Goal: Information Seeking & Learning: Learn about a topic

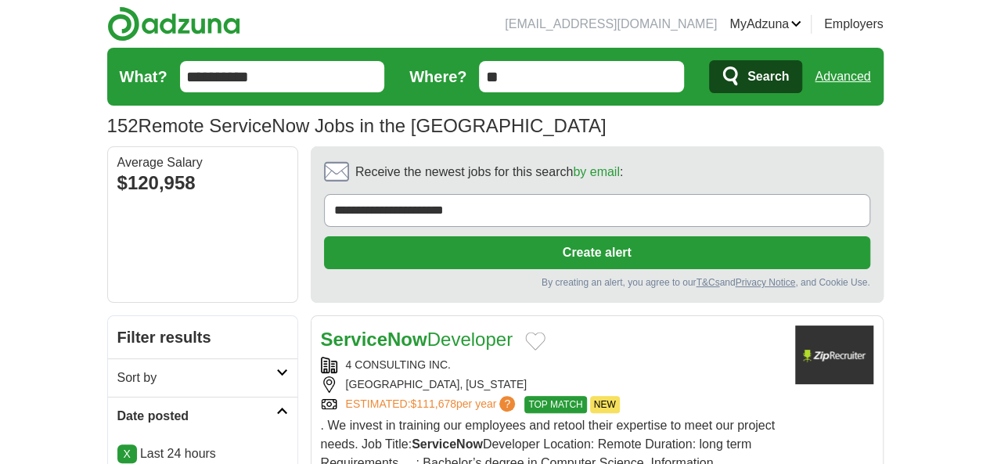
click at [400, 329] on link "ServiceNow Developer" at bounding box center [417, 339] width 192 height 21
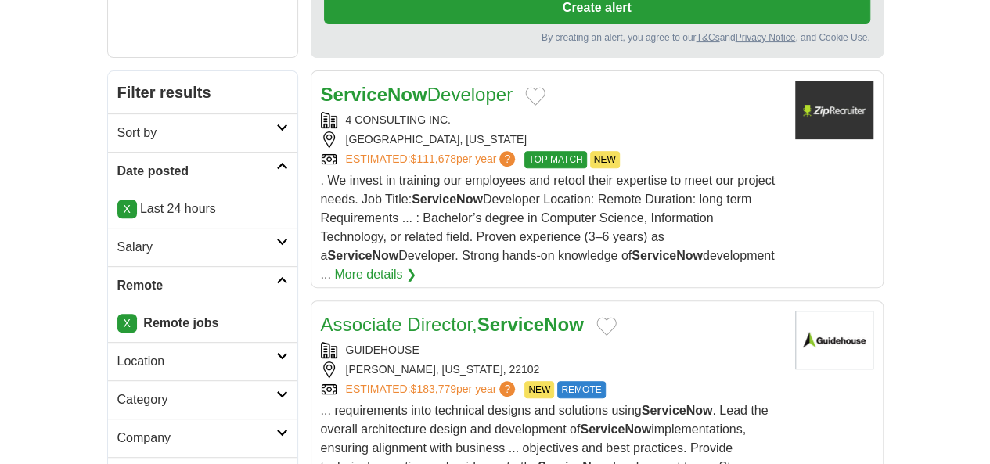
scroll to position [261, 0]
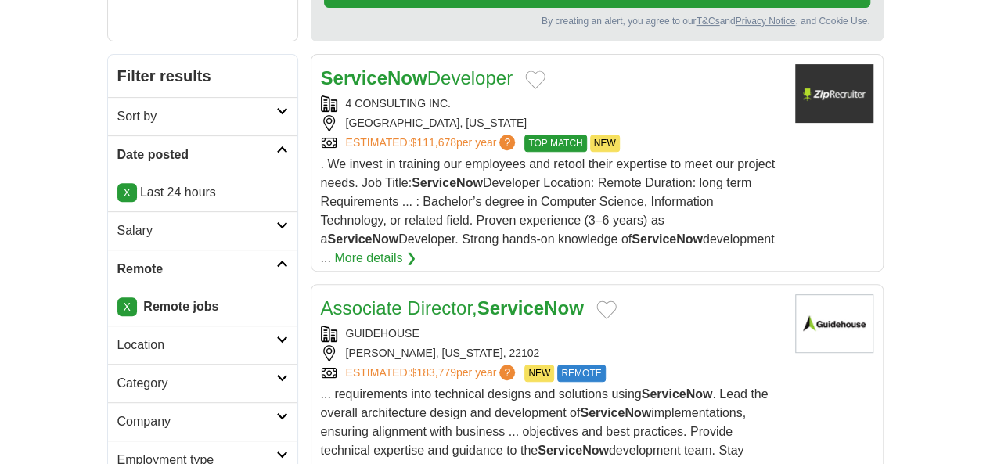
click at [488, 297] on strong "ServiceNow" at bounding box center [530, 307] width 106 height 21
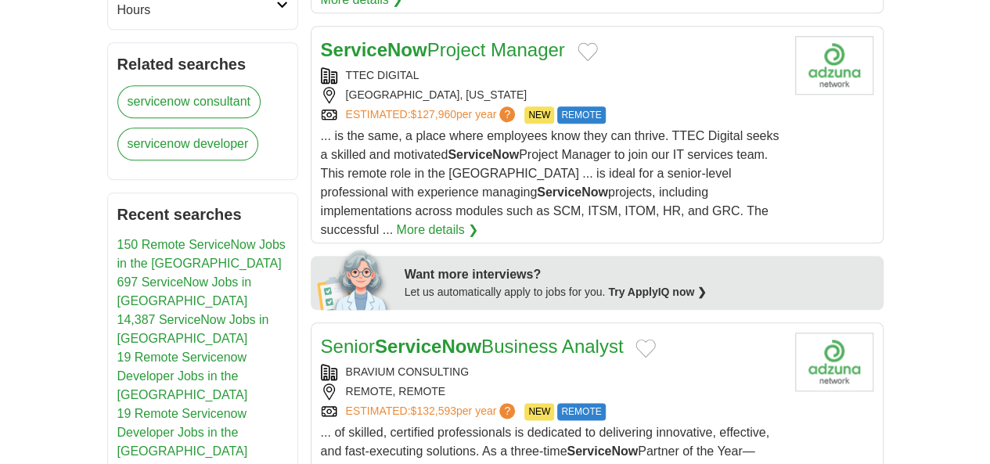
scroll to position [756, 0]
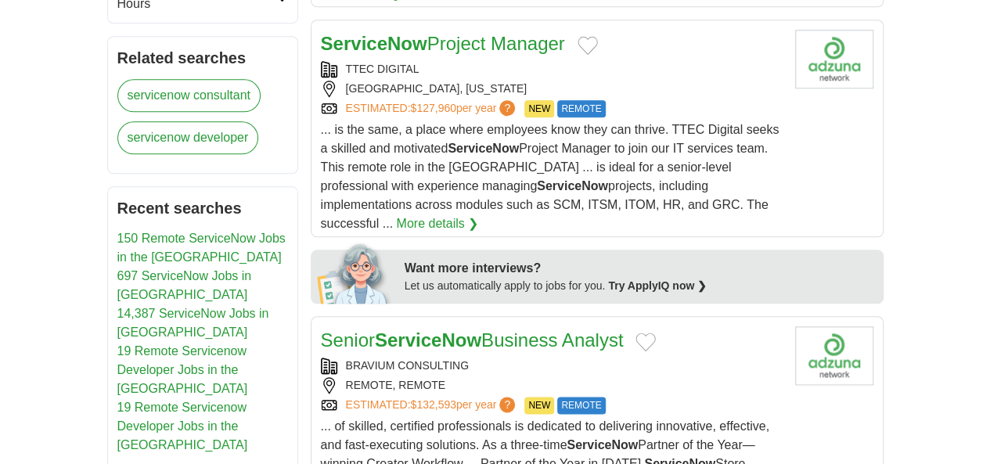
click at [398, 326] on h2 "Senior ServiceNow Business Analyst" at bounding box center [472, 340] width 303 height 28
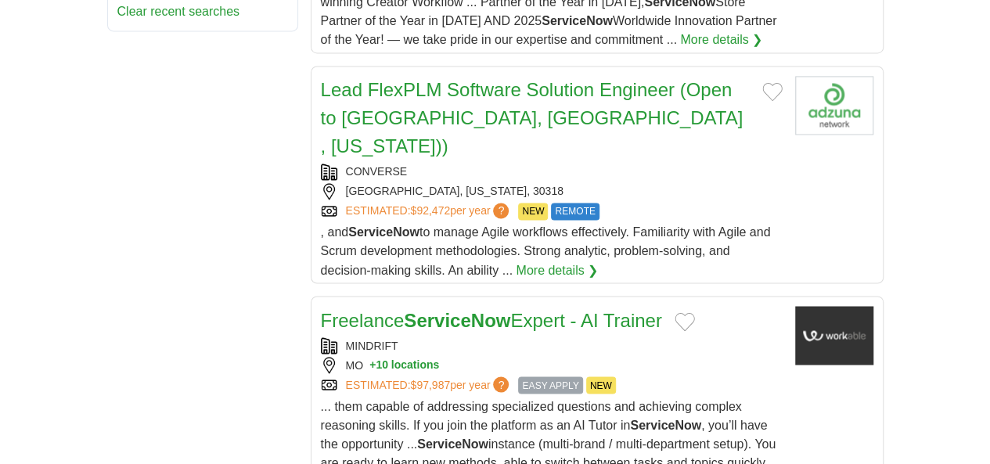
scroll to position [1228, 0]
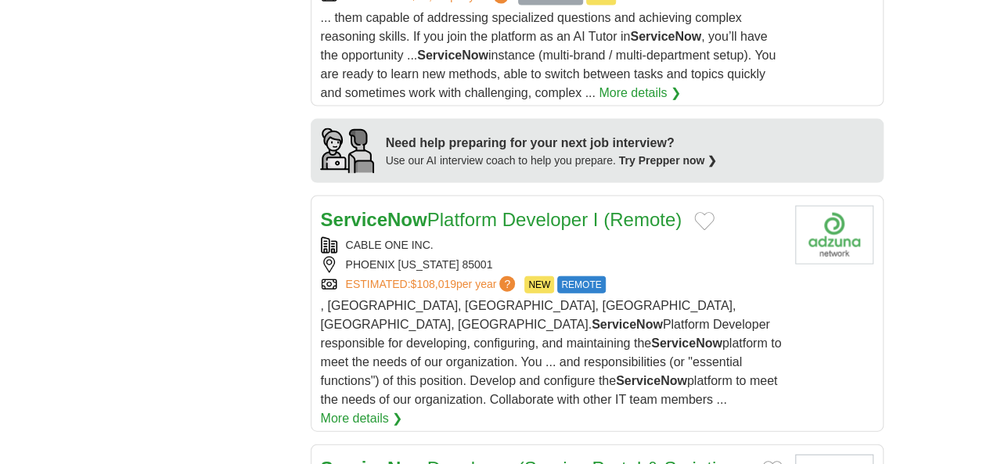
scroll to position [1614, 0]
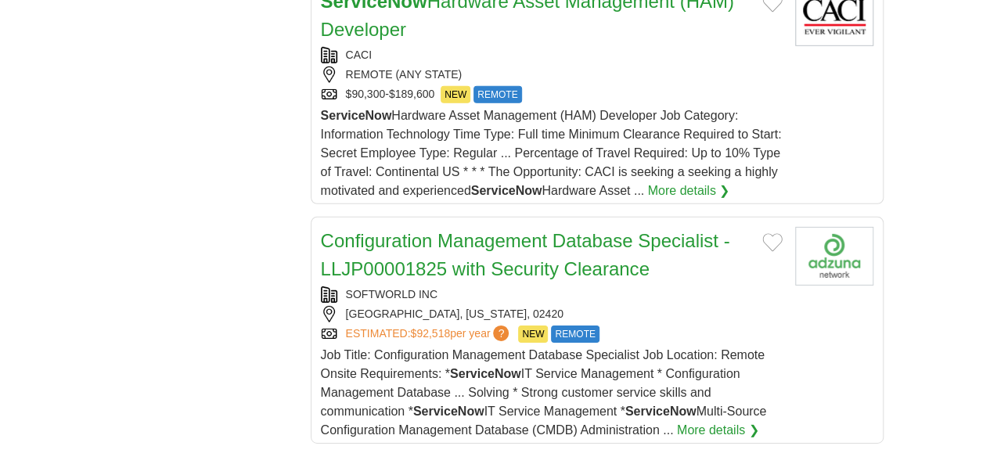
scroll to position [2521, 0]
